Goal: Task Accomplishment & Management: Manage account settings

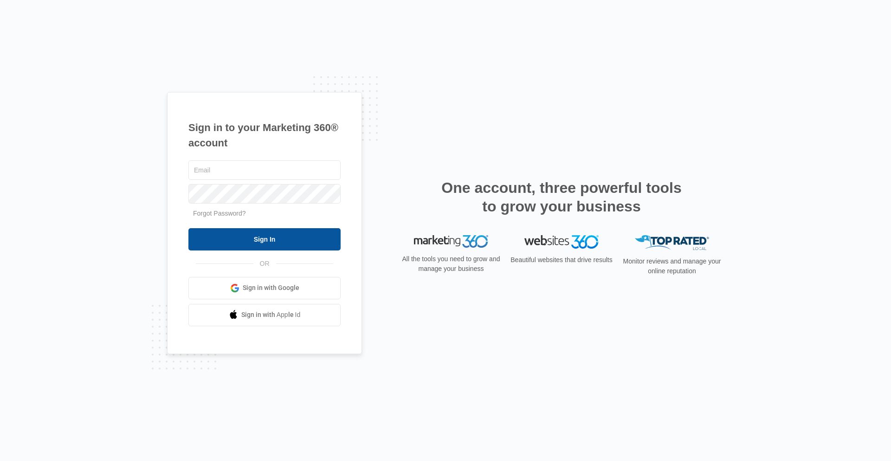
type input "[PERSON_NAME][EMAIL_ADDRESS][PERSON_NAME][DOMAIN_NAME]"
click at [281, 241] on input "Sign In" at bounding box center [264, 239] width 152 height 22
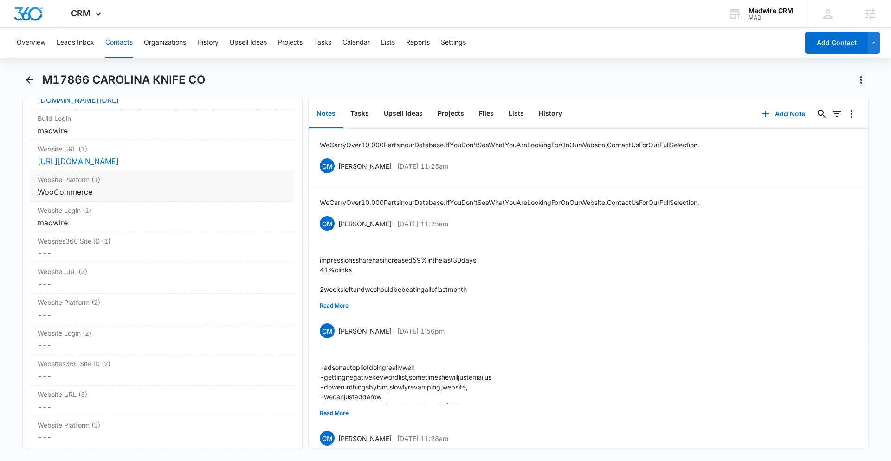
scroll to position [3581, 0]
click at [152, 225] on div "madwire" at bounding box center [163, 219] width 250 height 11
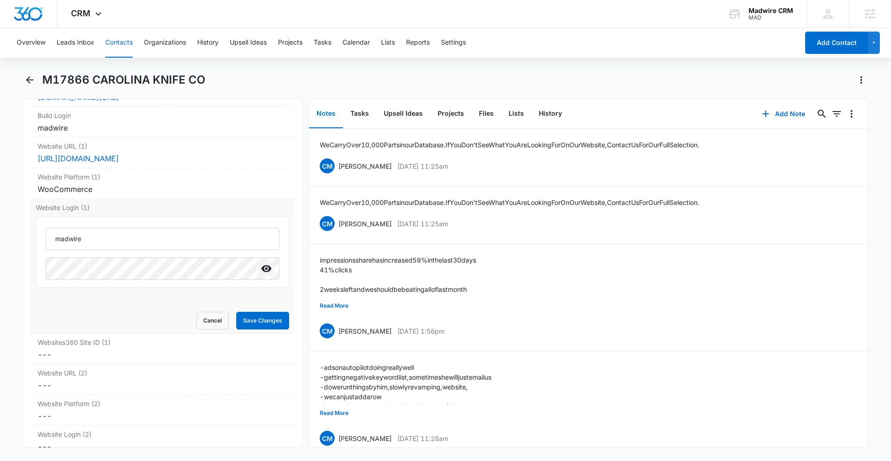
click at [266, 272] on icon "Show" at bounding box center [266, 268] width 10 height 7
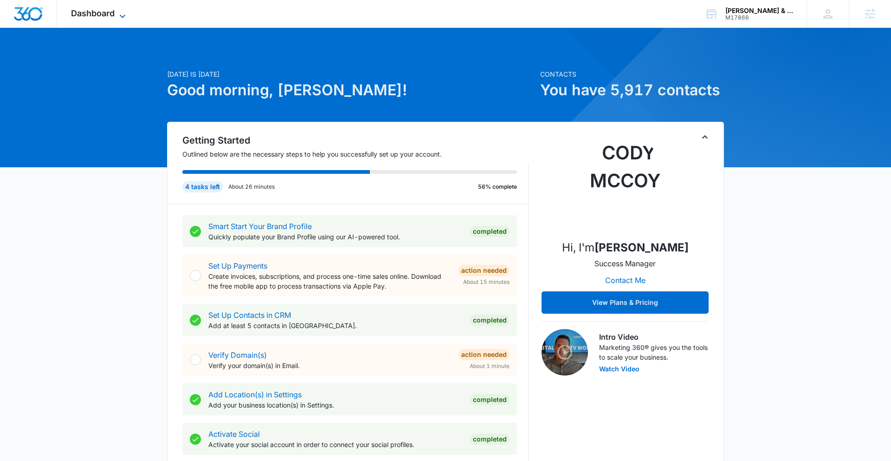
click at [91, 10] on span "Dashboard" at bounding box center [93, 13] width 44 height 10
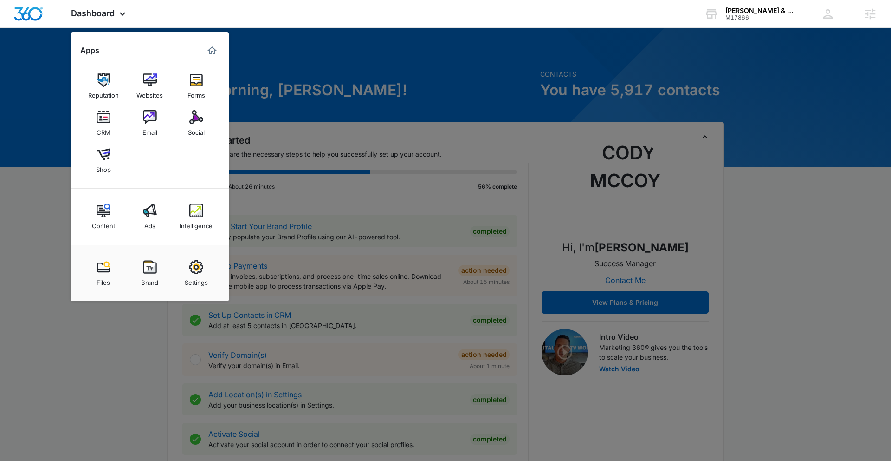
drag, startPoint x: 144, startPoint y: 267, endPoint x: 192, endPoint y: 266, distance: 47.8
click at [144, 267] on img at bounding box center [150, 267] width 14 height 14
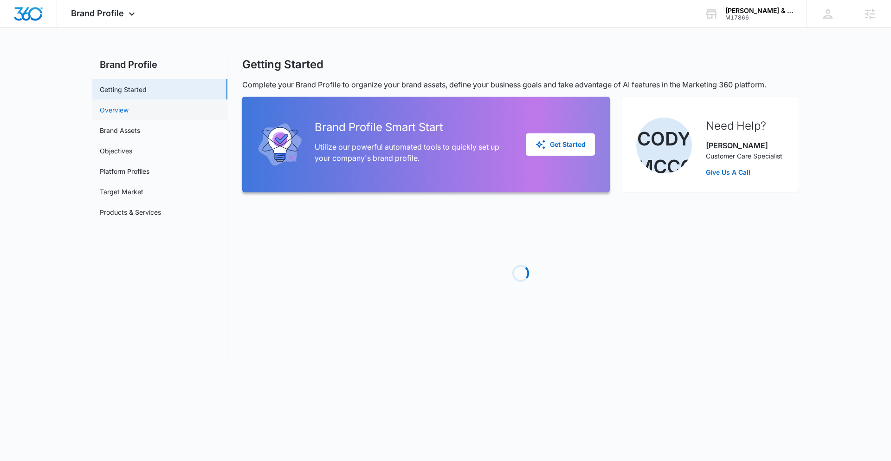
click at [129, 110] on link "Overview" at bounding box center [114, 110] width 29 height 10
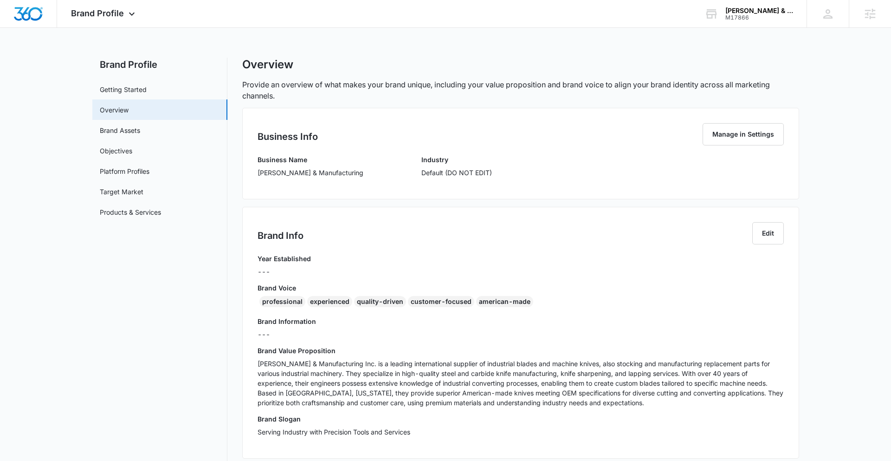
click at [262, 177] on p "Carolina Knife & Manufacturing" at bounding box center [311, 173] width 106 height 10
drag, startPoint x: 257, startPoint y: 172, endPoint x: 363, endPoint y: 172, distance: 105.8
click at [364, 172] on div "Business Name Carolina Knife & Manufacturing Industry Default (DO NOT EDIT)" at bounding box center [521, 169] width 526 height 29
copy p "Carolina Knife & Manufacturing"
